Goal: Task Accomplishment & Management: Complete application form

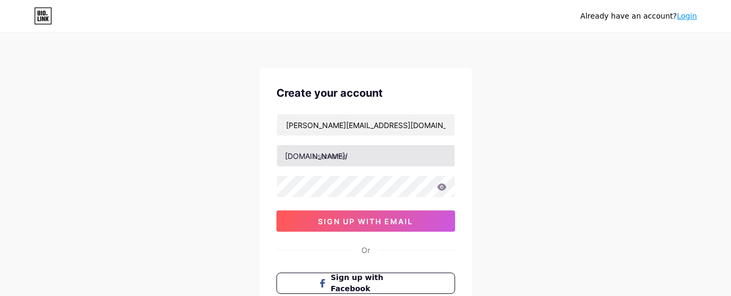
type input "[PERSON_NAME][EMAIL_ADDRESS][DOMAIN_NAME]"
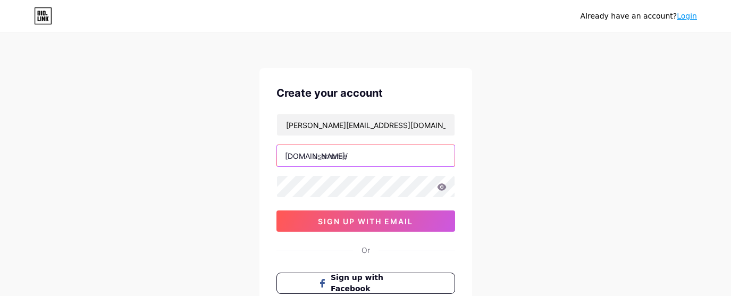
click at [351, 161] on input "text" at bounding box center [366, 155] width 178 height 21
click at [323, 154] on input "text" at bounding box center [366, 155] width 178 height 21
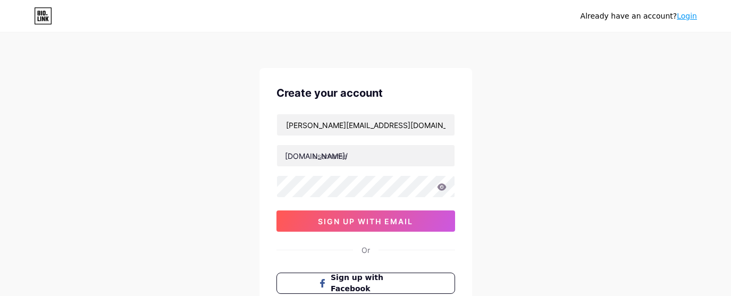
click at [585, 157] on div "Already have an account? Login Create your account [PERSON_NAME][EMAIL_ADDRESS]…" at bounding box center [365, 203] width 731 height 407
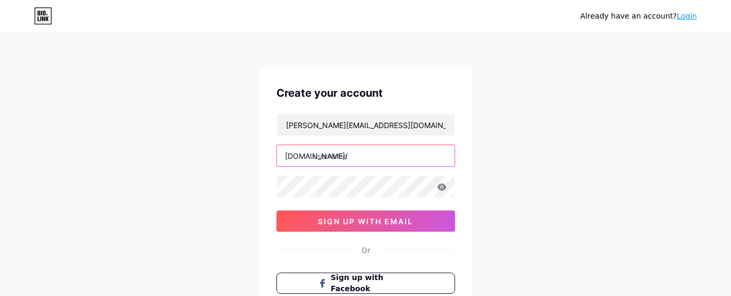
click at [329, 158] on input "text" at bounding box center [366, 155] width 178 height 21
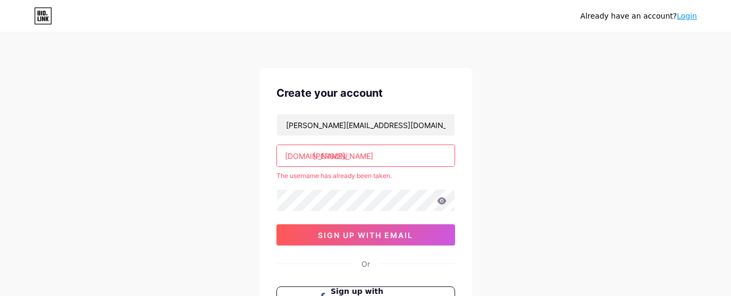
click at [313, 156] on input "[PERSON_NAME]" at bounding box center [366, 155] width 178 height 21
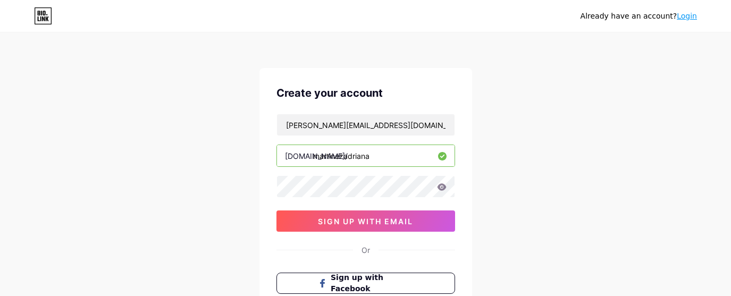
click at [372, 162] on input "martinezadriana" at bounding box center [366, 155] width 178 height 21
click at [521, 212] on div "Already have an account? Login Create your account [PERSON_NAME][EMAIL_ADDRESS]…" at bounding box center [365, 203] width 731 height 407
click at [343, 157] on input "martinezadrianam" at bounding box center [366, 155] width 178 height 21
click at [384, 158] on input "martinezmadrianam" at bounding box center [366, 155] width 178 height 21
type input "martinezmadriana"
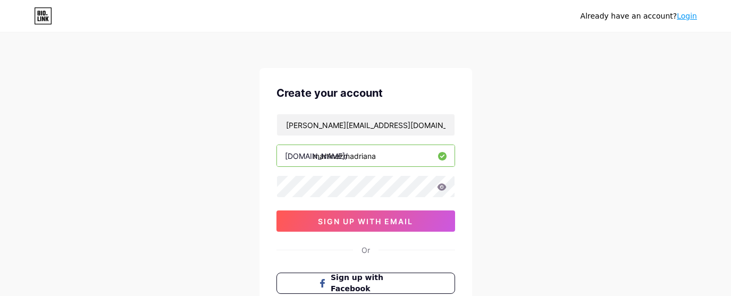
click at [522, 206] on div "Already have an account? Login Create your account [PERSON_NAME][EMAIL_ADDRESS]…" at bounding box center [365, 203] width 731 height 407
click at [444, 188] on icon at bounding box center [441, 186] width 9 height 7
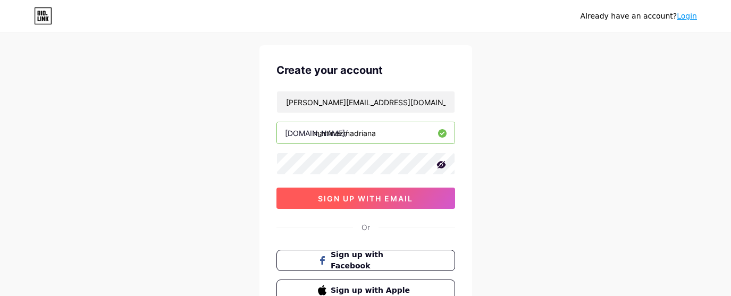
scroll to position [14, 0]
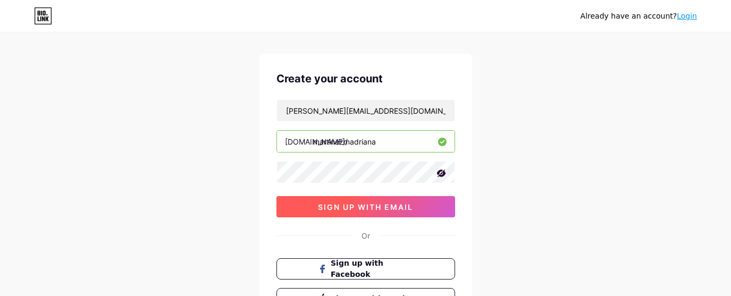
click at [404, 204] on span "sign up with email" at bounding box center [365, 207] width 95 height 9
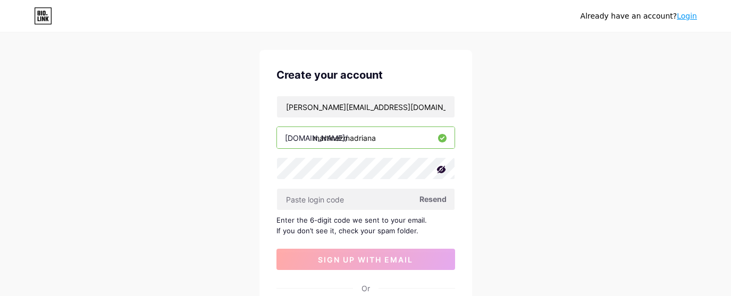
scroll to position [19, 0]
